Goal: Task Accomplishment & Management: Manage account settings

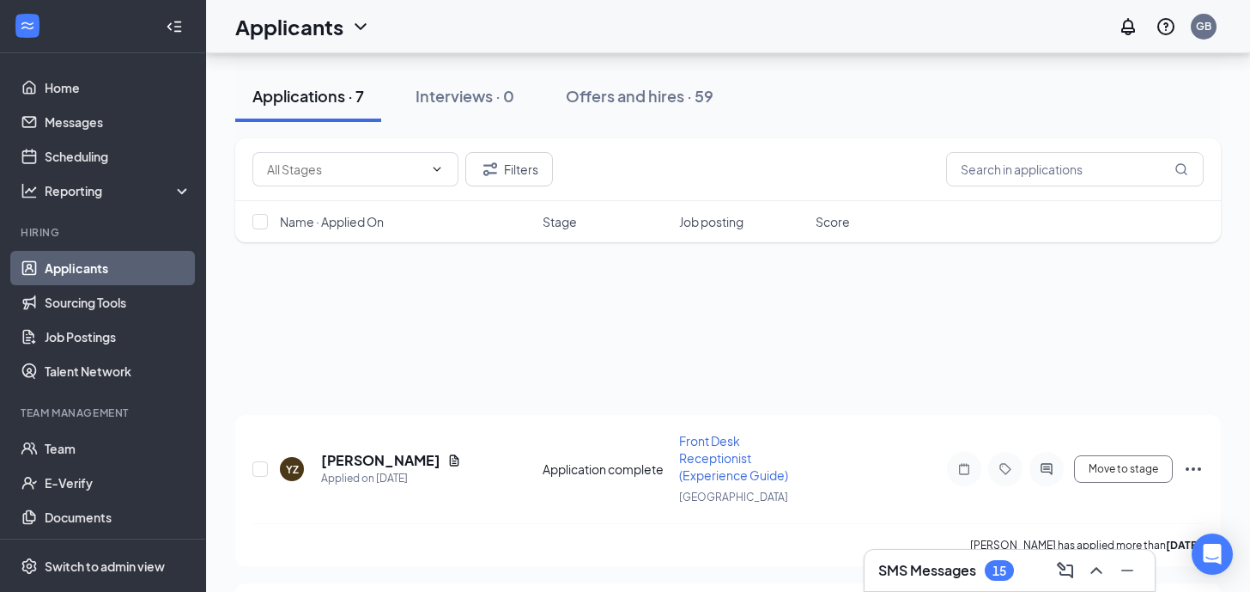
scroll to position [765, 0]
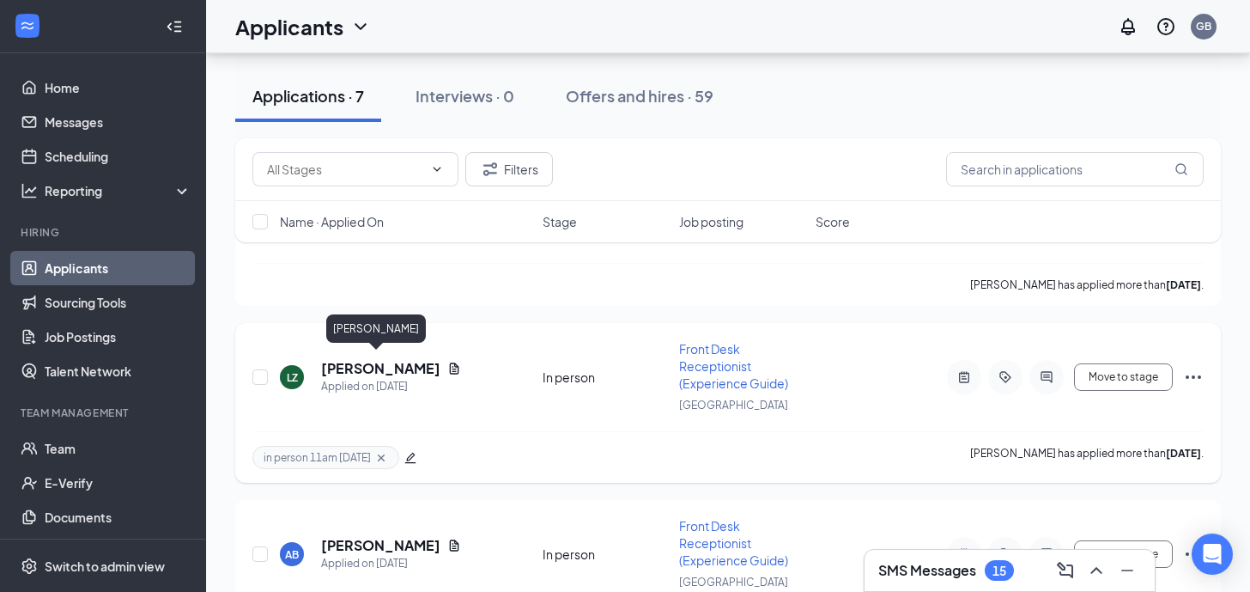
click at [358, 365] on h5 "[PERSON_NAME]" at bounding box center [380, 368] width 119 height 19
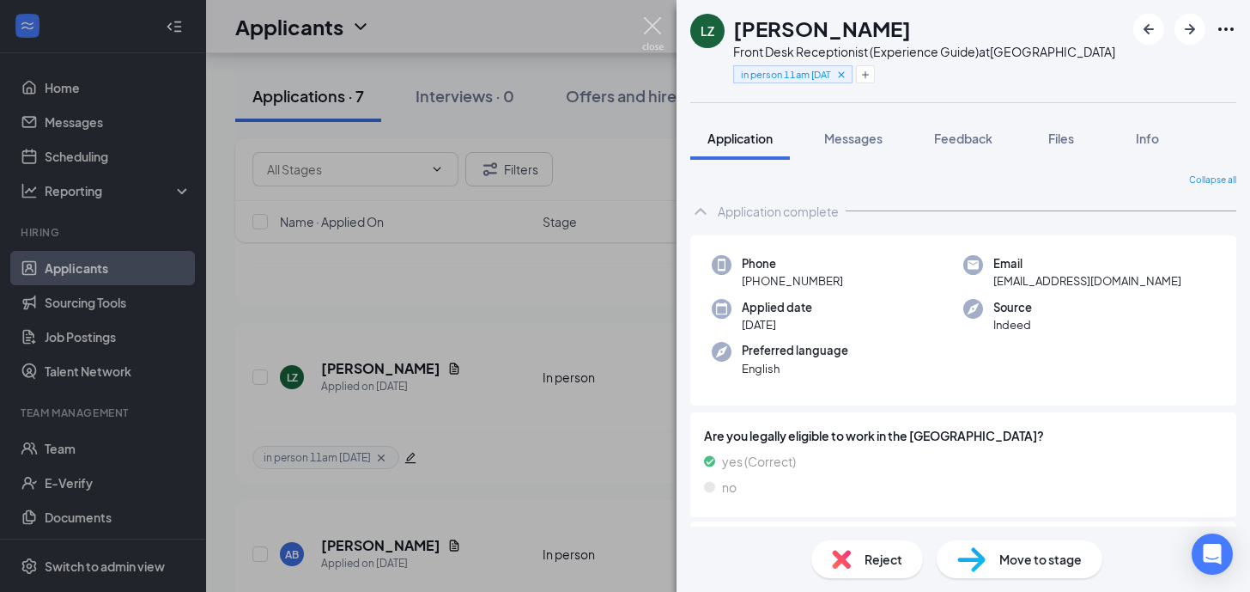
click at [657, 19] on img at bounding box center [652, 33] width 21 height 33
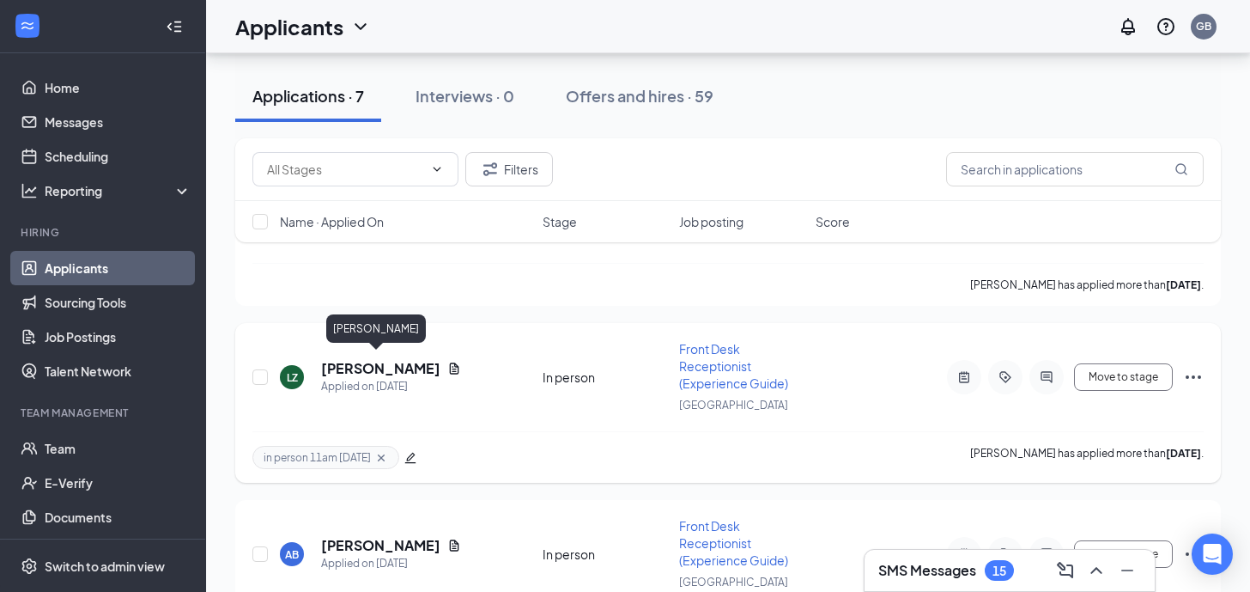
click at [399, 363] on h5 "[PERSON_NAME]" at bounding box center [380, 368] width 119 height 19
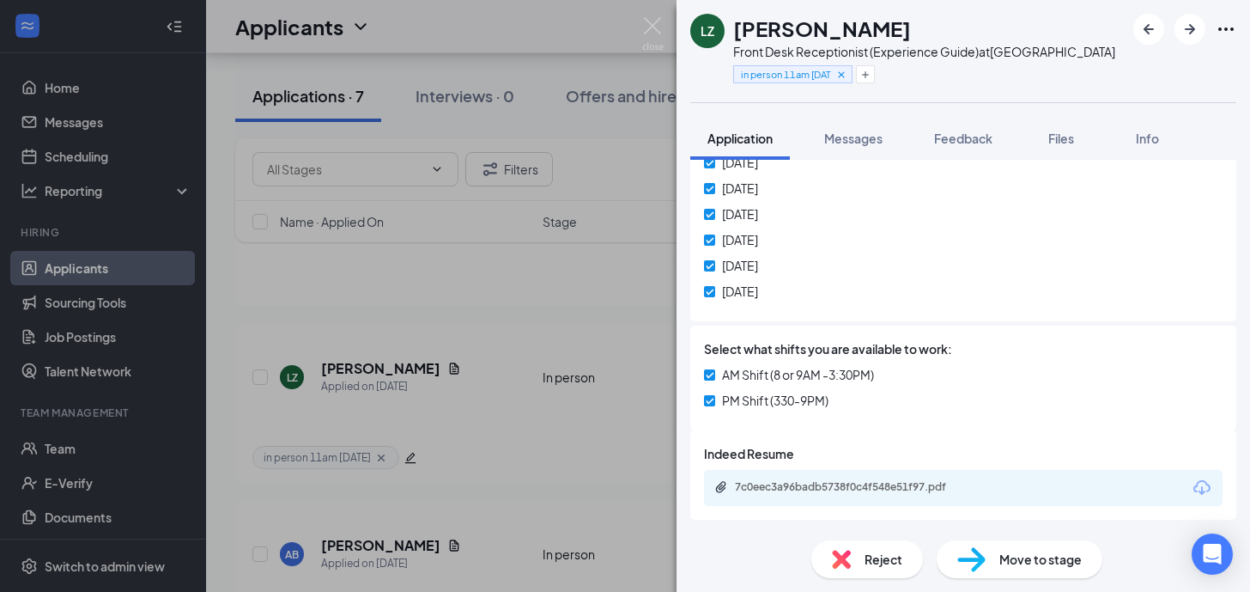
scroll to position [740, 0]
click at [845, 131] on span "Messages" at bounding box center [853, 138] width 58 height 15
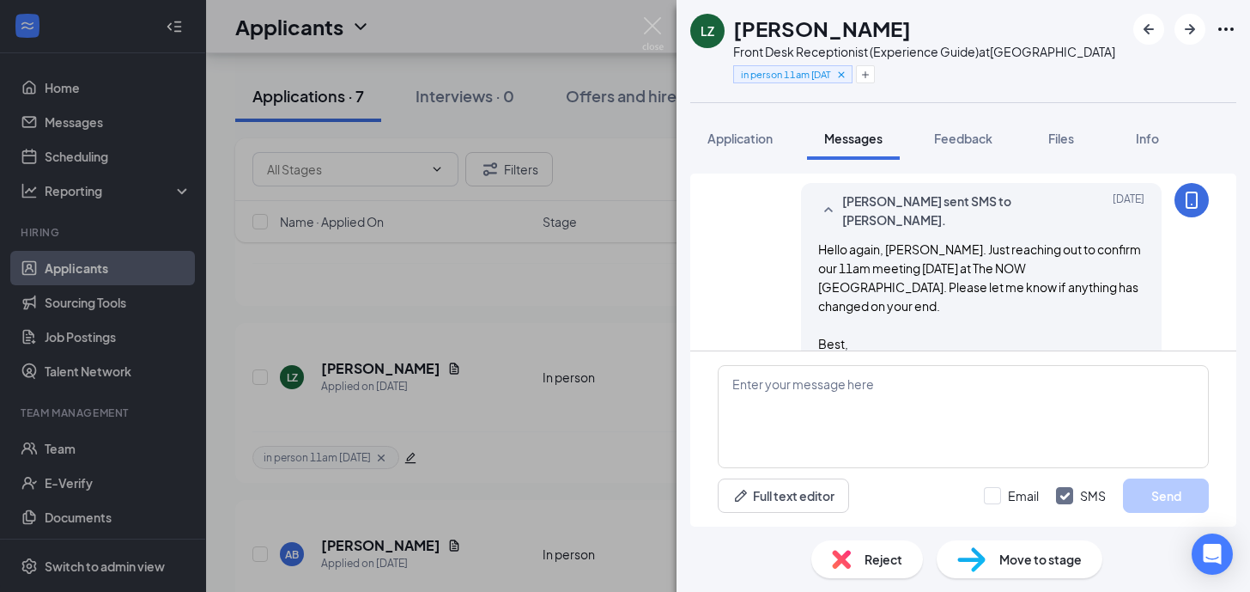
scroll to position [1324, 0]
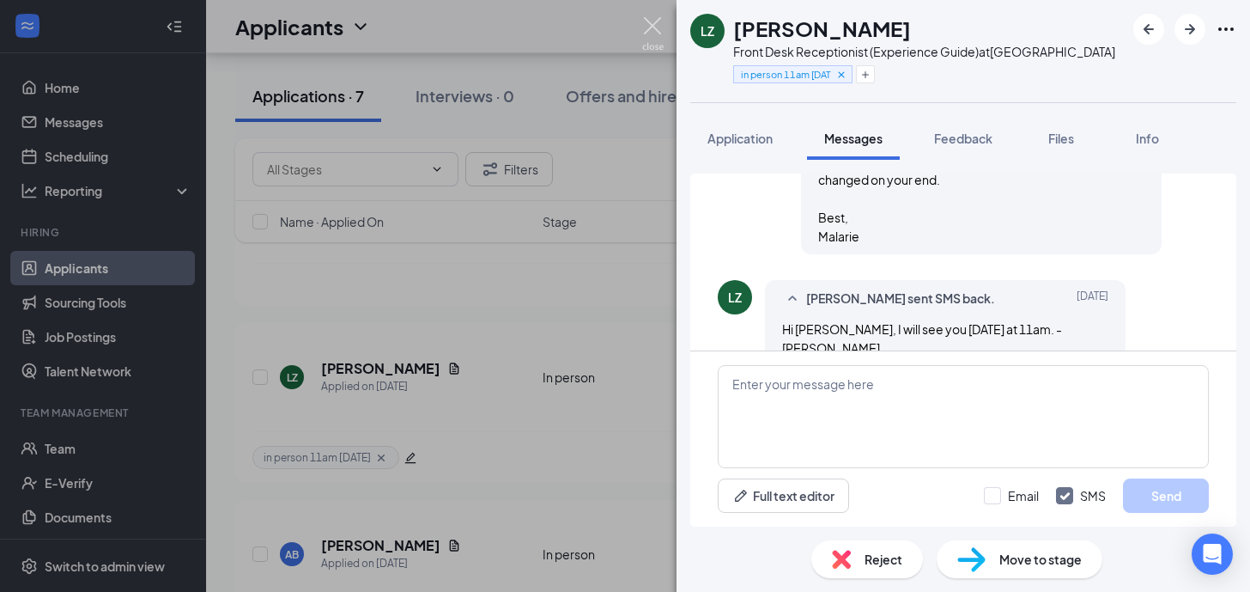
click at [662, 33] on img at bounding box center [652, 33] width 21 height 33
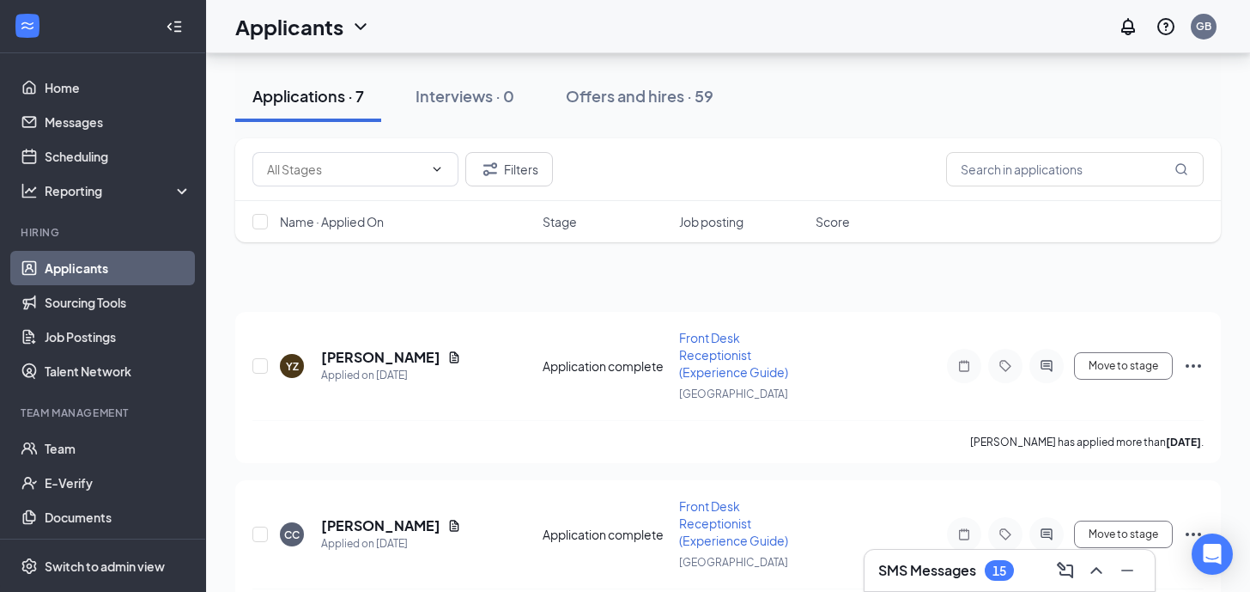
scroll to position [420, 0]
